Goal: Check status: Check status

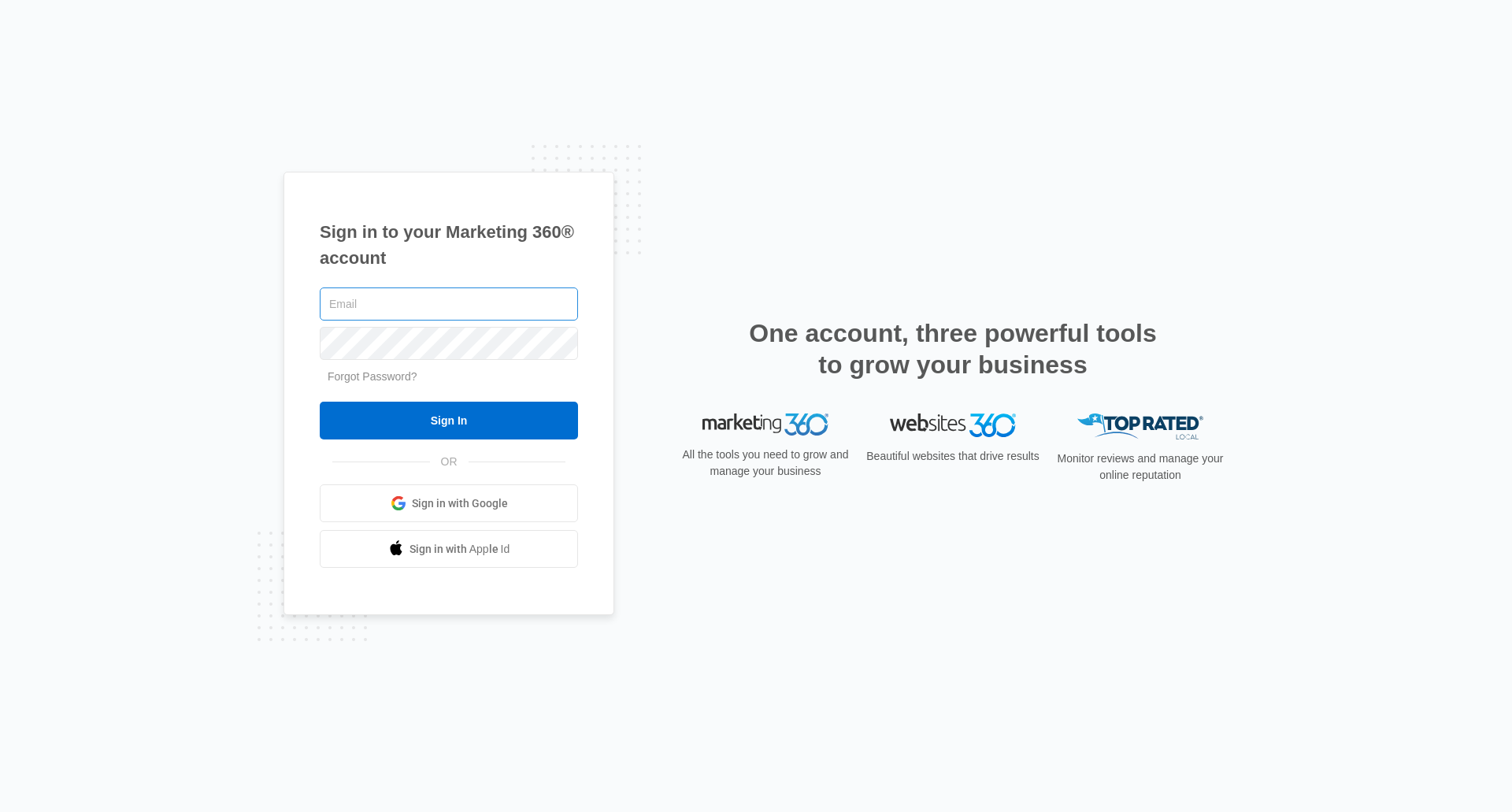
click at [426, 314] on input "text" at bounding box center [449, 304] width 258 height 33
drag, startPoint x: 542, startPoint y: 306, endPoint x: 302, endPoint y: 293, distance: 240.4
click at [283, 296] on div "Sign in to your Marketing 360® account office Forgot Password? Sign In OR Sign …" at bounding box center [448, 394] width 331 height 444
type input "[EMAIL_ADDRESS][DOMAIN_NAME]"
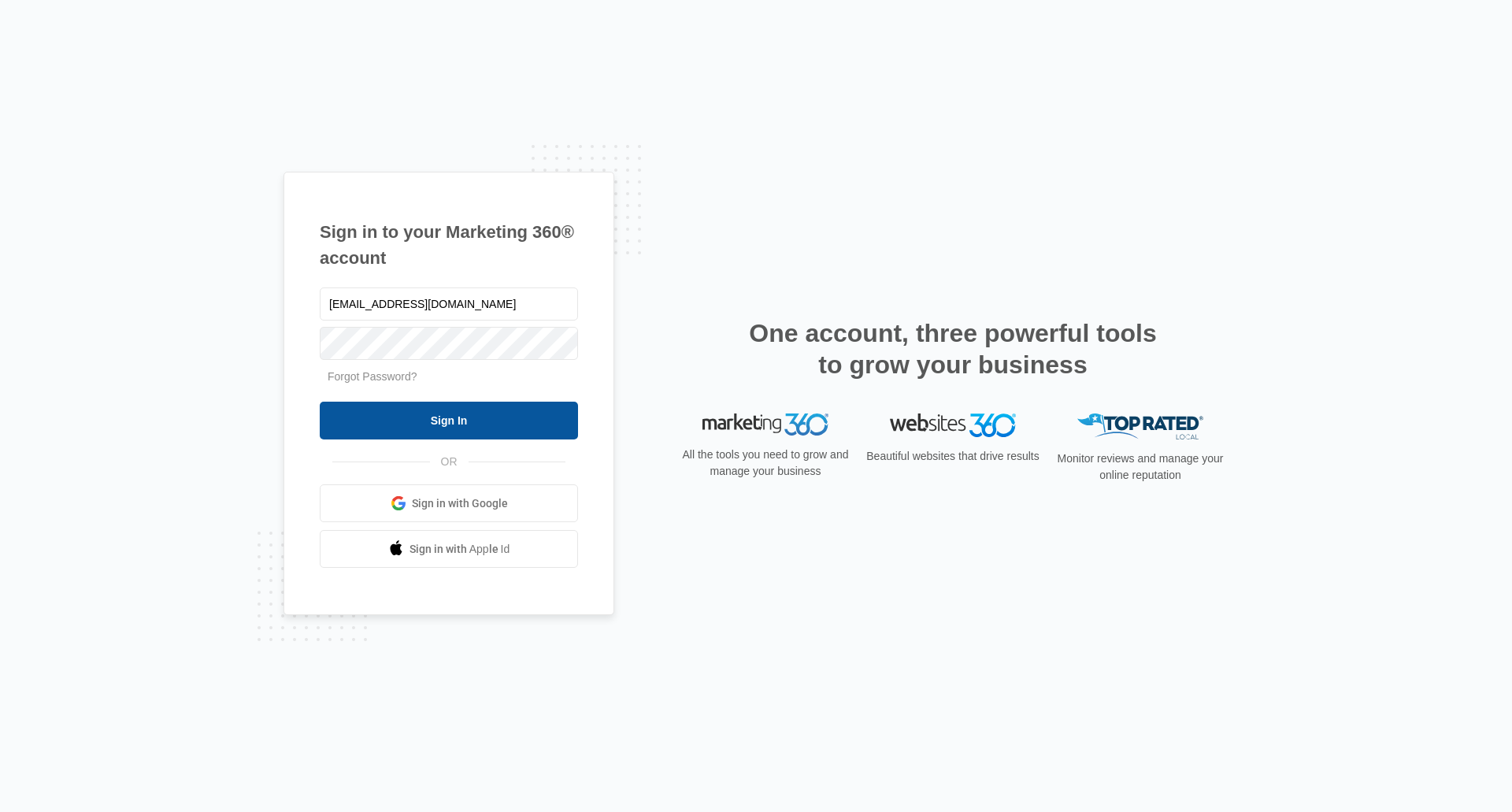
click at [439, 413] on input "Sign In" at bounding box center [449, 420] width 258 height 38
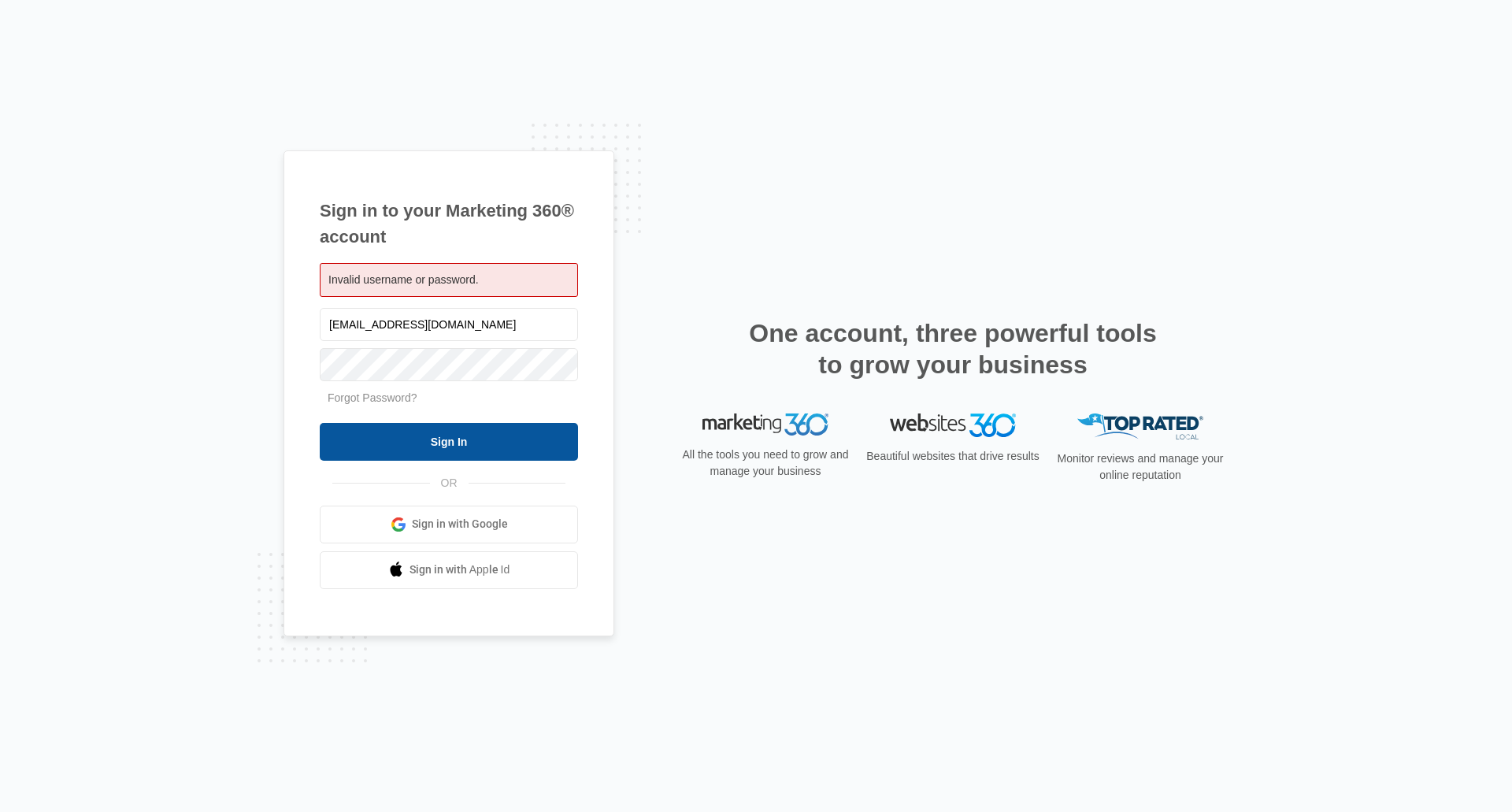
click at [447, 443] on input "Sign In" at bounding box center [449, 441] width 258 height 38
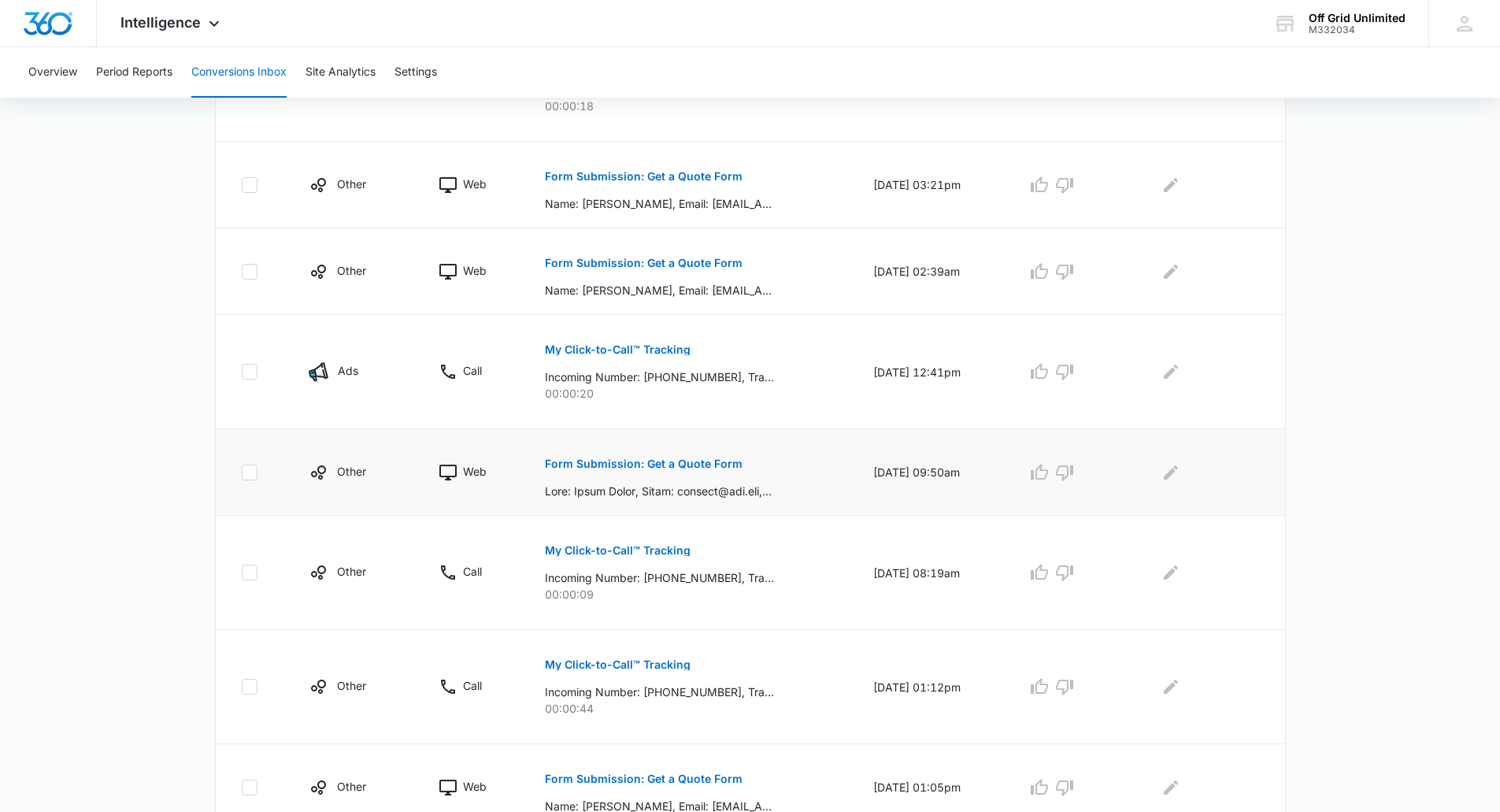
scroll to position [472, 0]
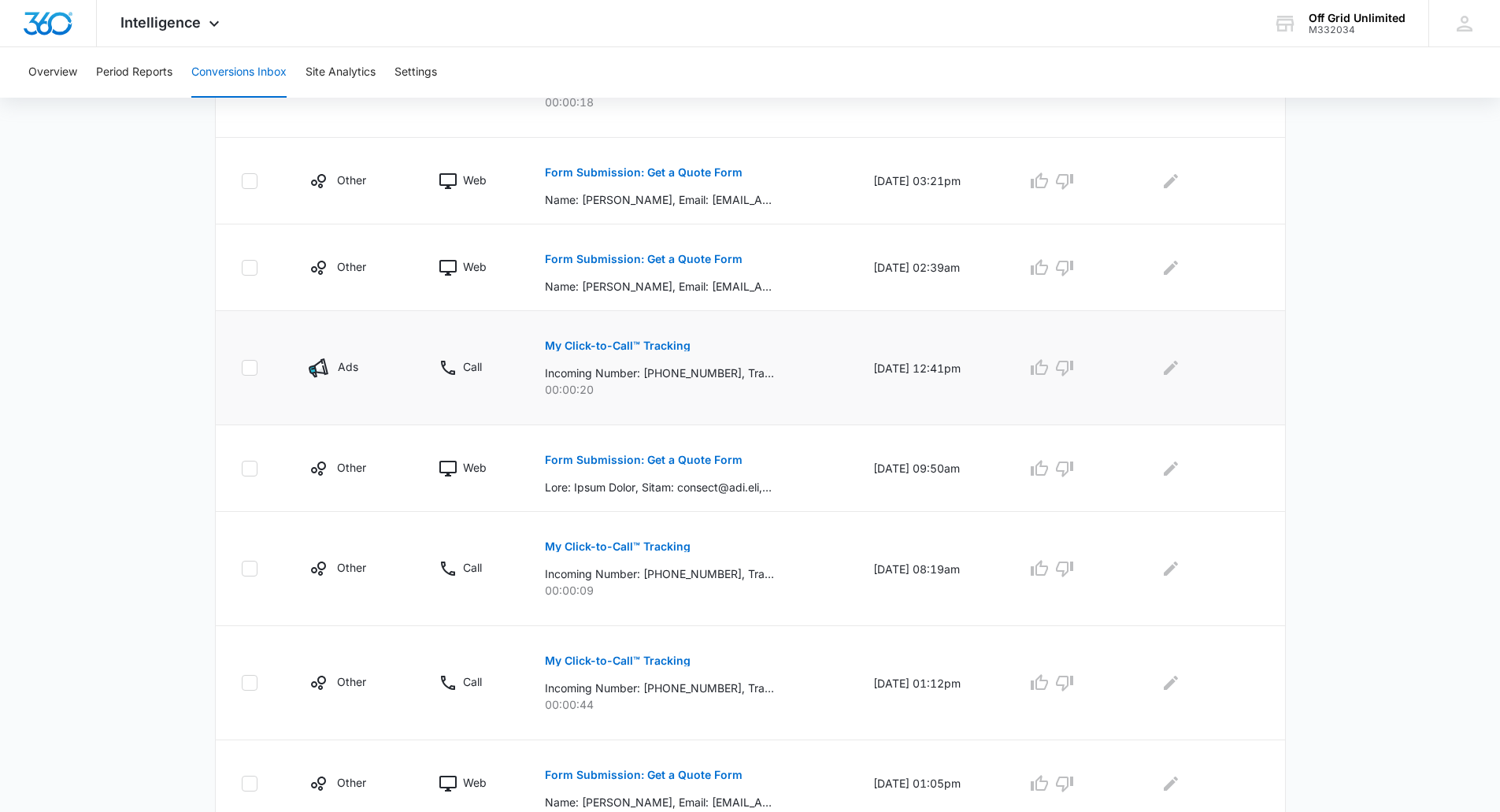
click at [658, 347] on p "My Click-to-Call™ Tracking" at bounding box center [618, 346] width 146 height 11
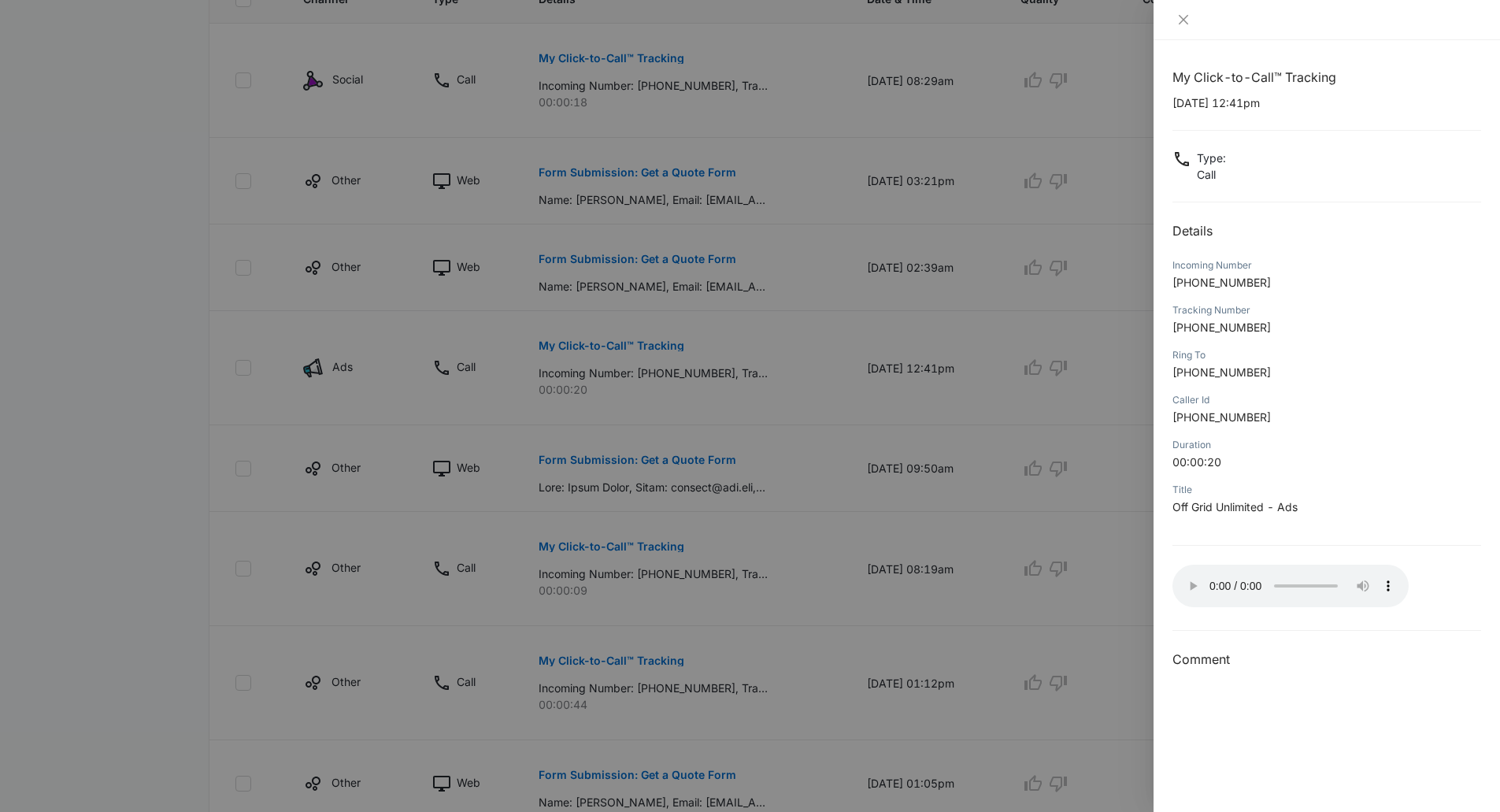
click at [821, 112] on div at bounding box center [750, 406] width 1500 height 812
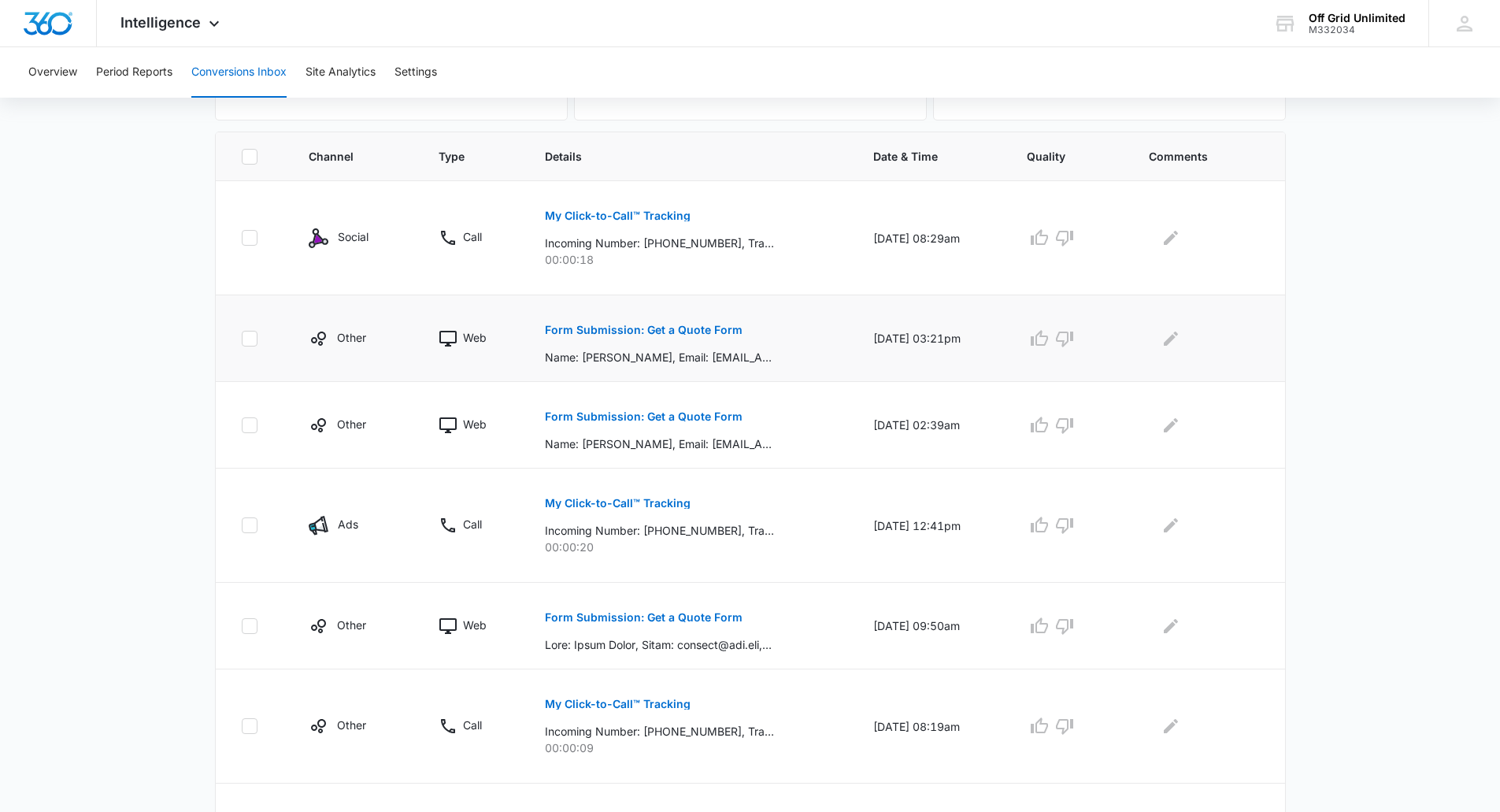
scroll to position [394, 0]
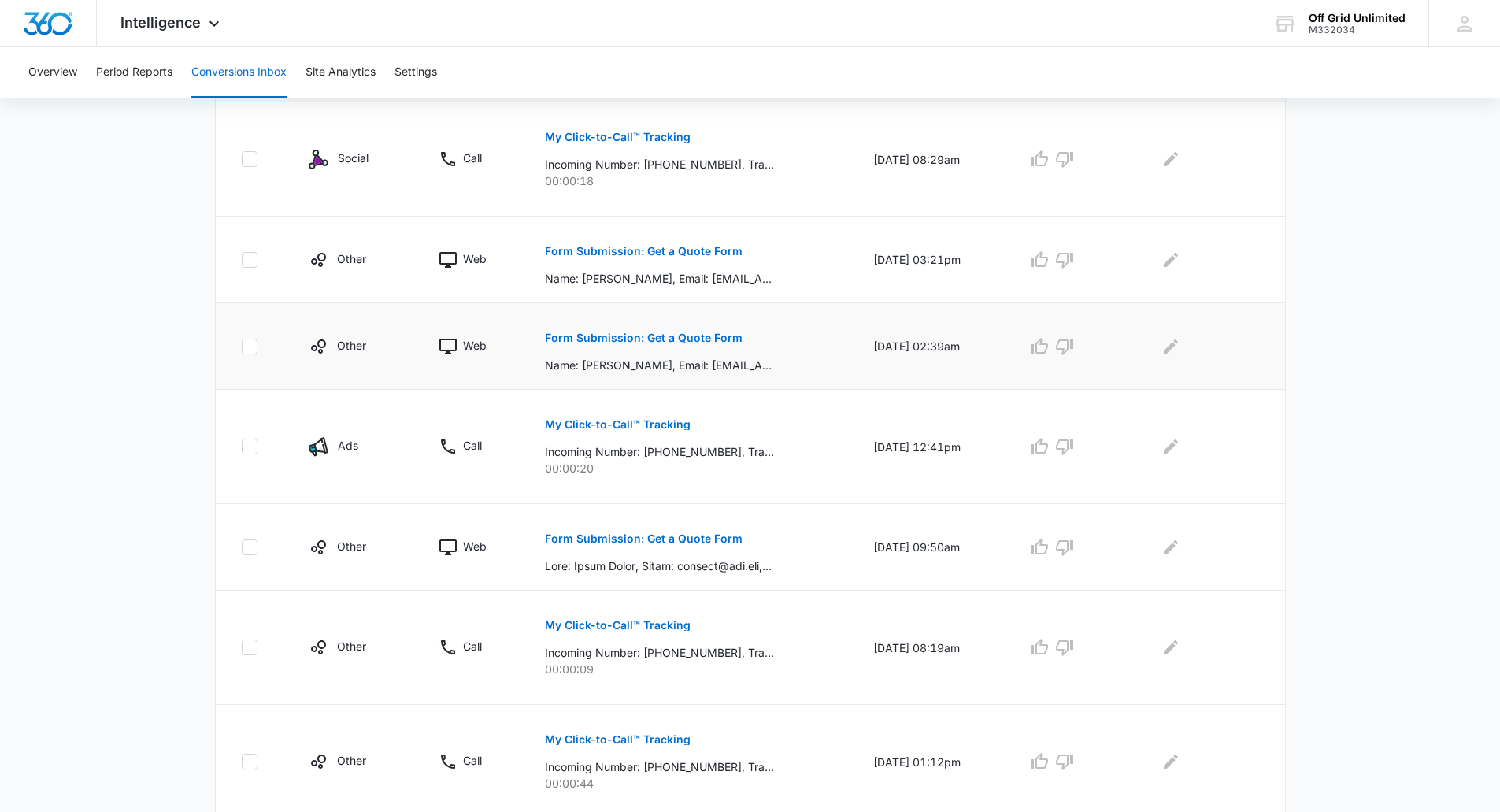
click at [686, 337] on p "Form Submission: Get a Quote Form" at bounding box center [644, 337] width 197 height 11
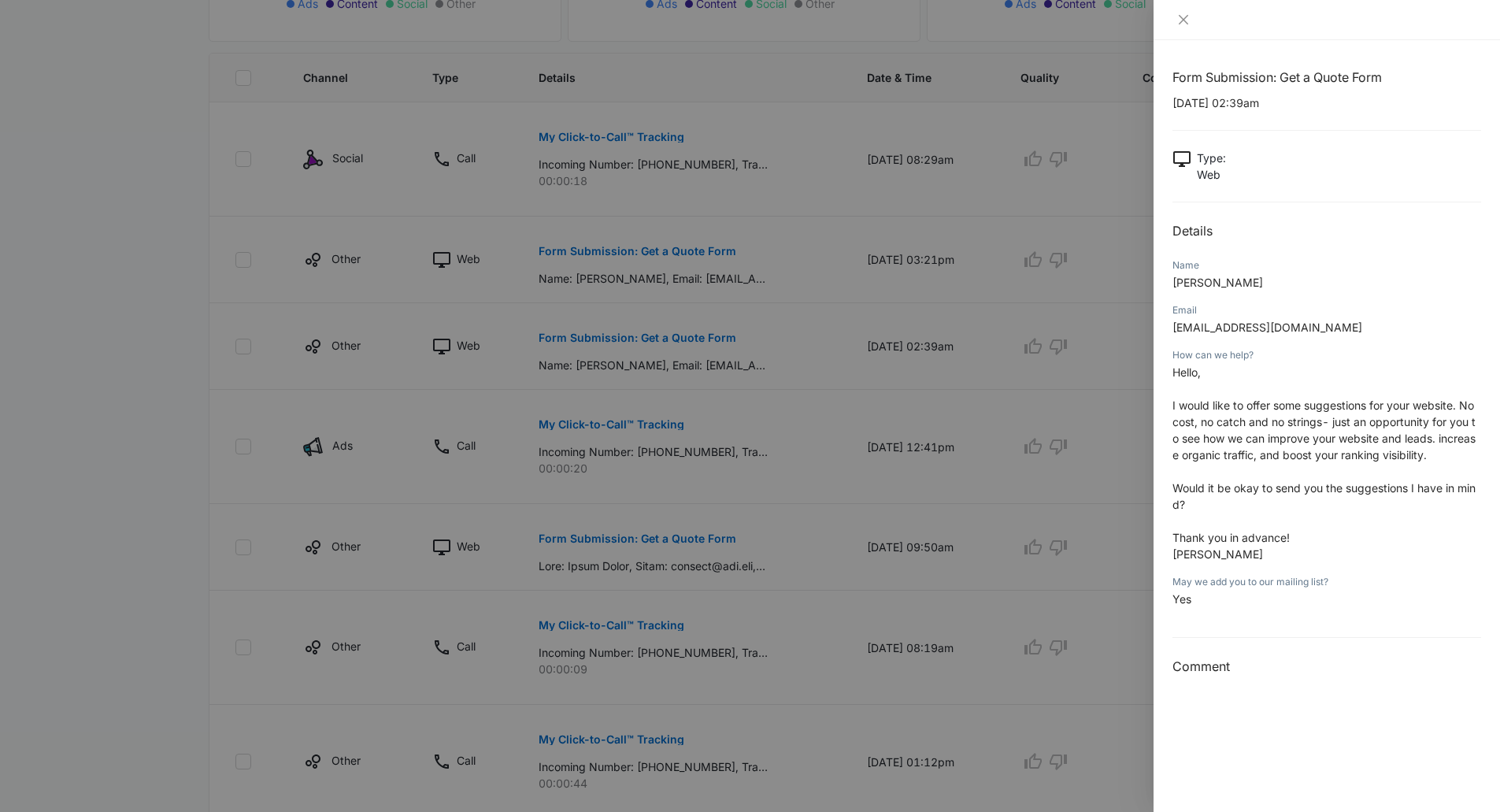
click at [780, 250] on div at bounding box center [750, 406] width 1500 height 812
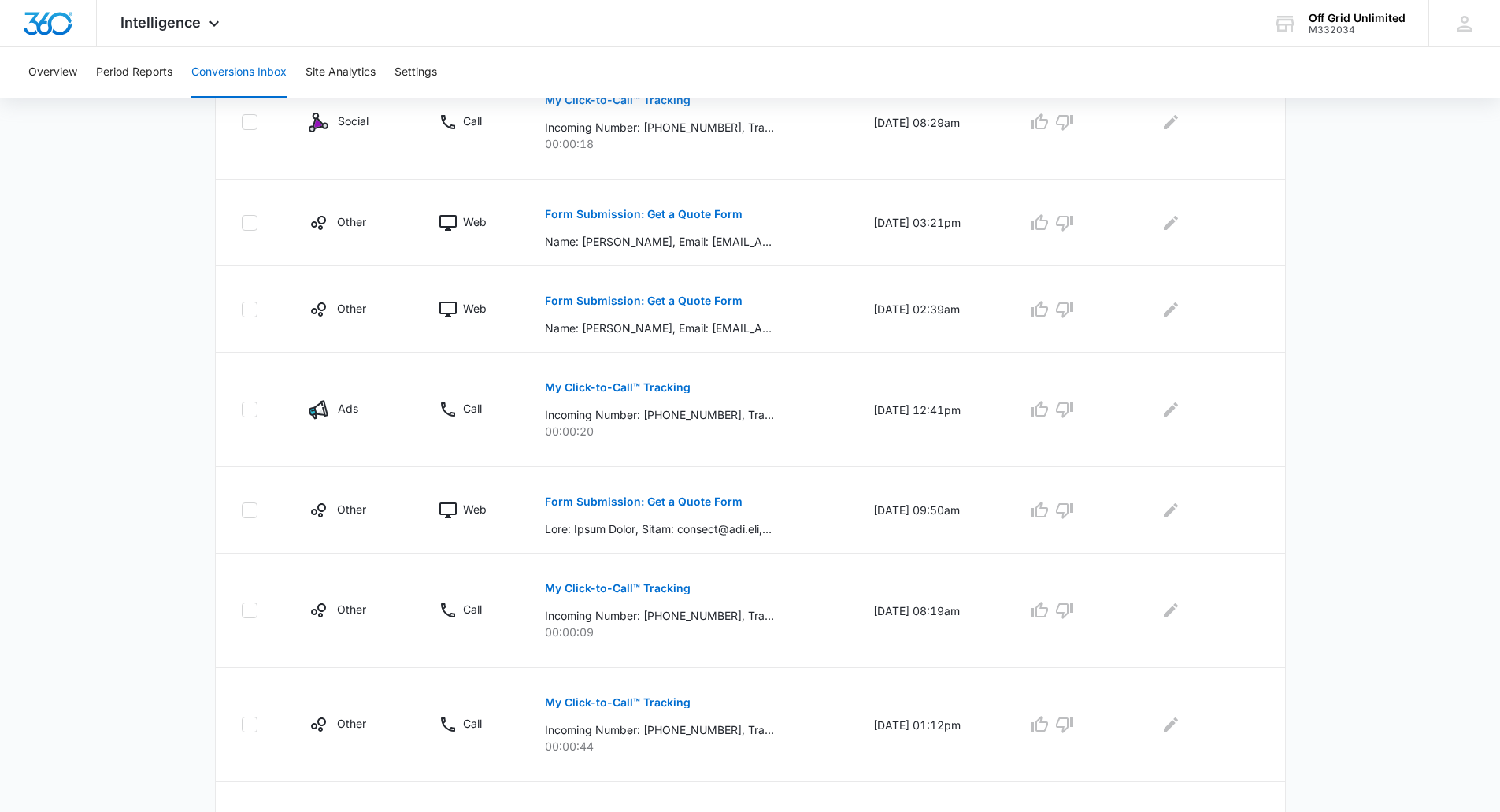
scroll to position [609, 0]
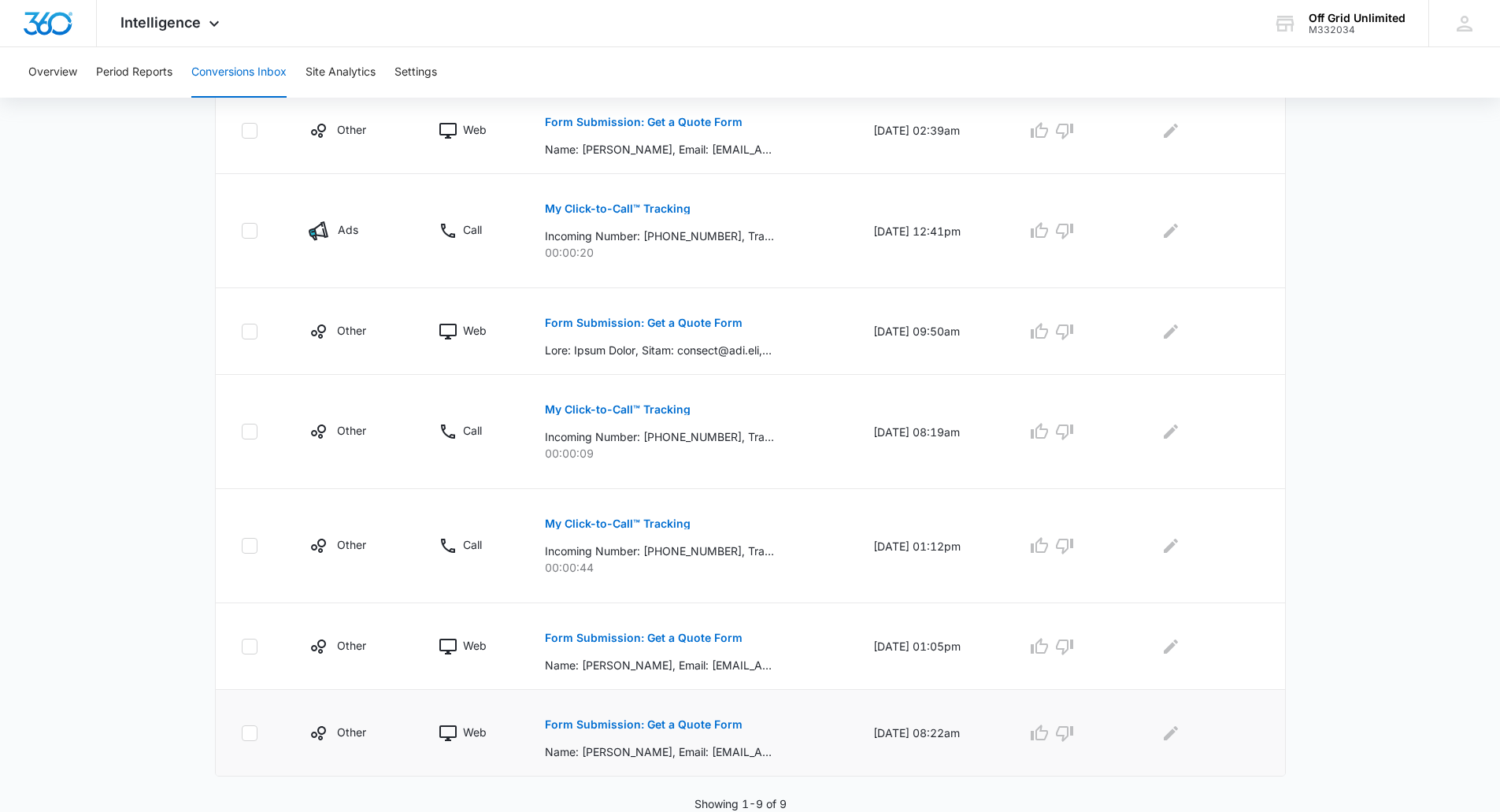
click at [678, 719] on p "Form Submission: Get a Quote Form" at bounding box center [644, 724] width 197 height 11
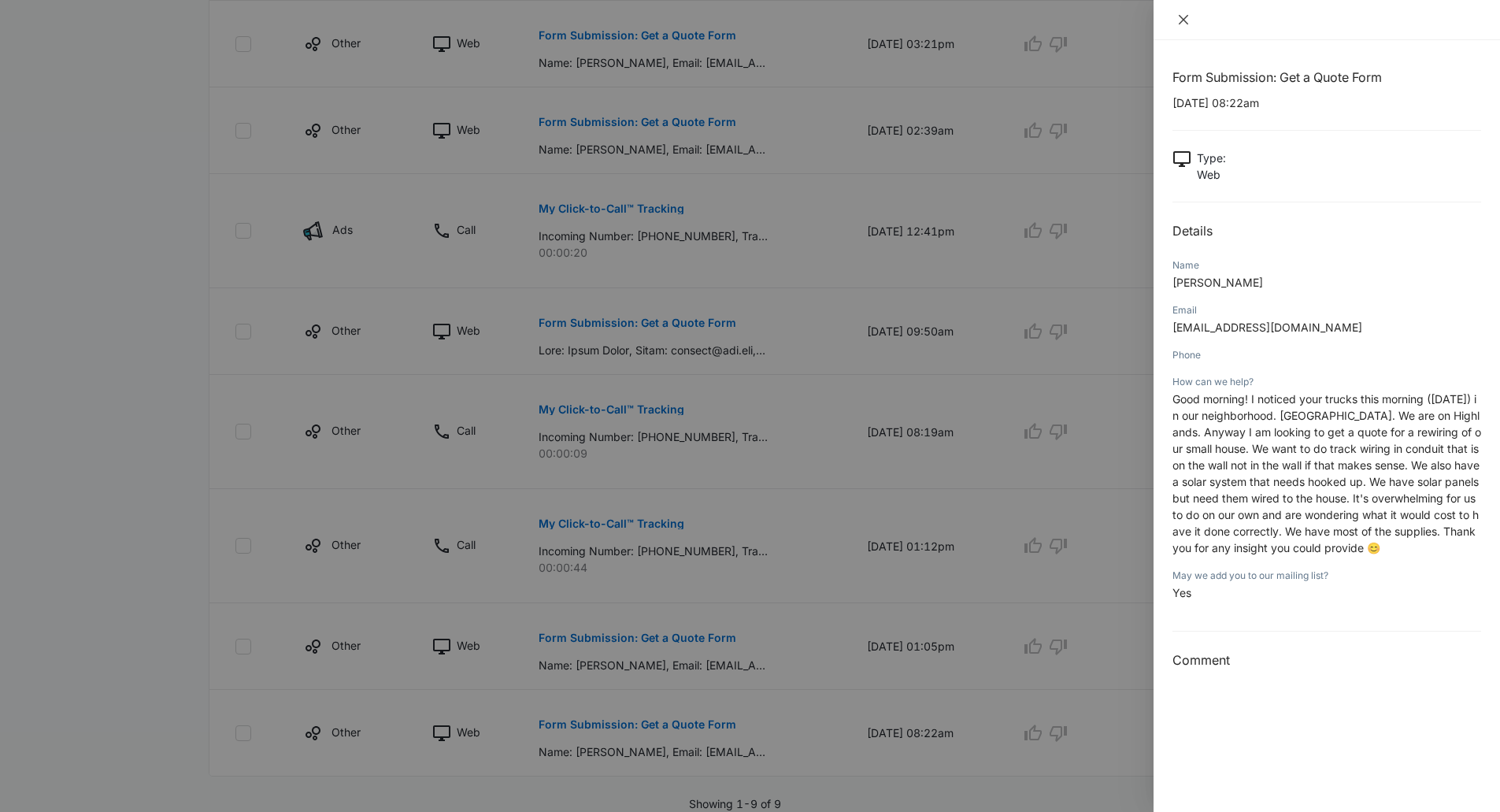
click at [1183, 20] on icon "close" at bounding box center [1184, 19] width 9 height 9
